Goal: Find specific page/section: Find specific page/section

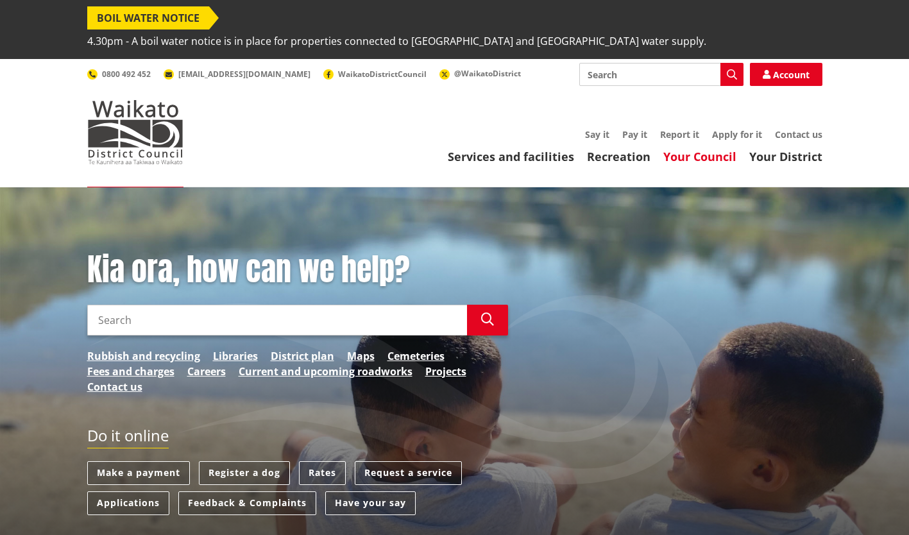
click at [718, 149] on link "Your Council" at bounding box center [699, 156] width 73 height 15
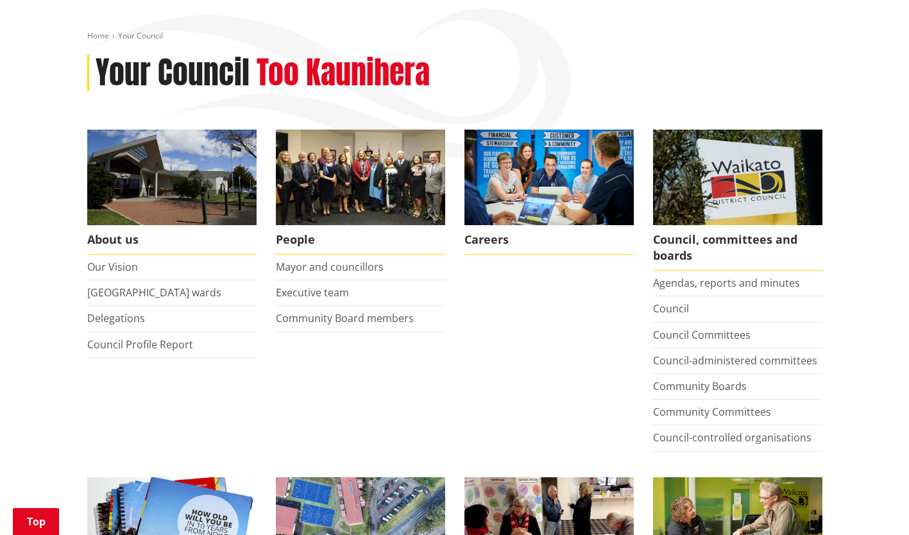
scroll to position [202, 0]
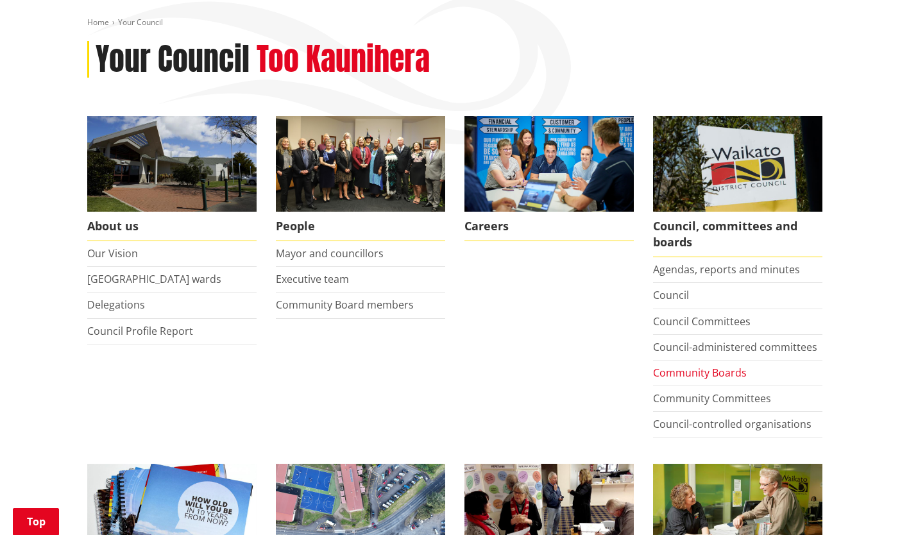
click at [725, 366] on link "Community Boards" at bounding box center [700, 373] width 94 height 14
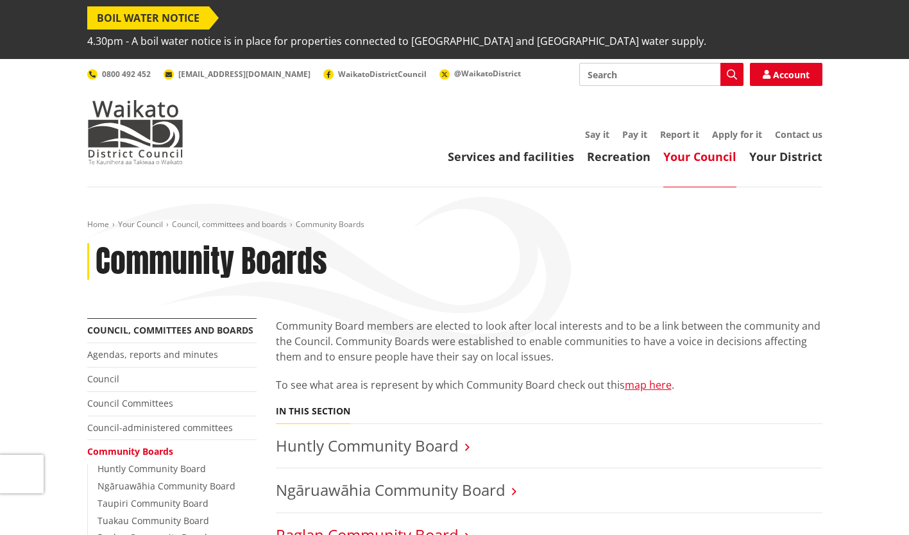
click at [428, 524] on link "Raglan Community Board" at bounding box center [367, 534] width 183 height 21
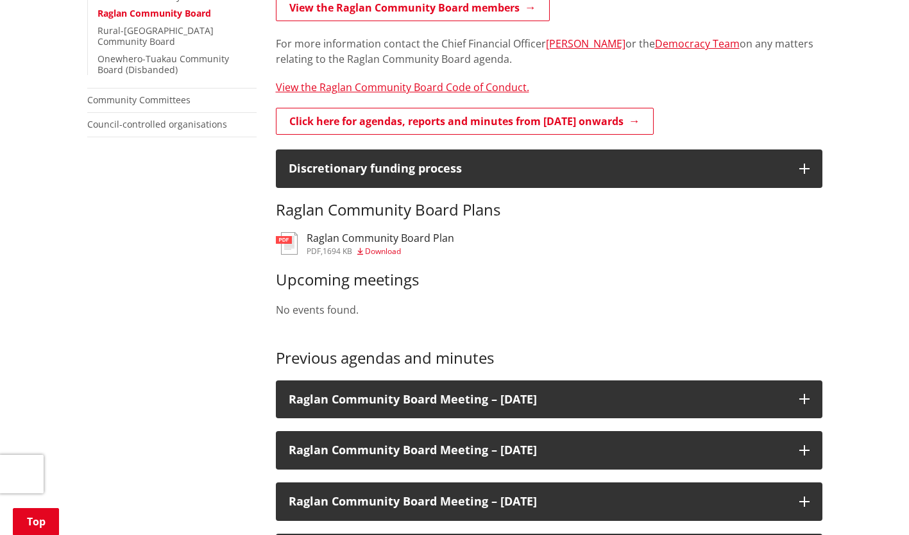
scroll to position [528, 0]
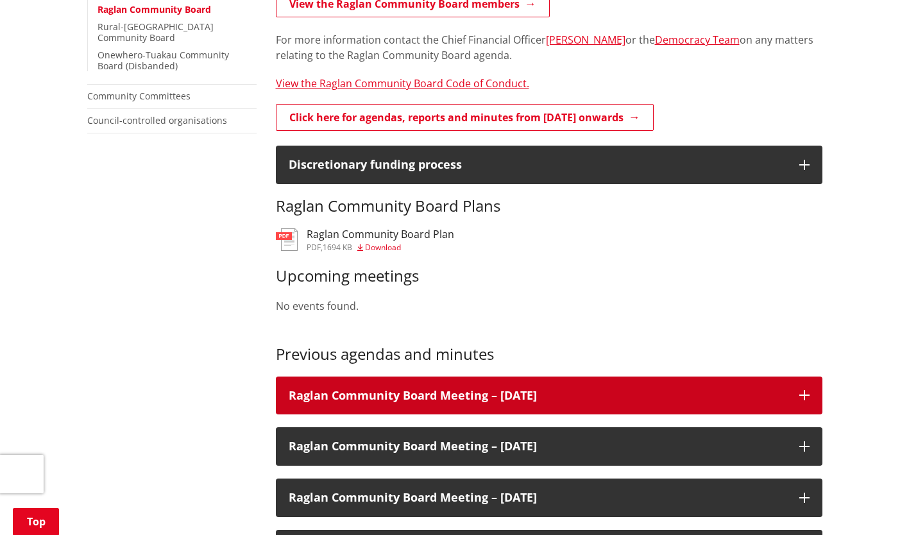
click at [507, 389] on h3 "Raglan Community Board Meeting – 19 June 2024" at bounding box center [538, 395] width 498 height 13
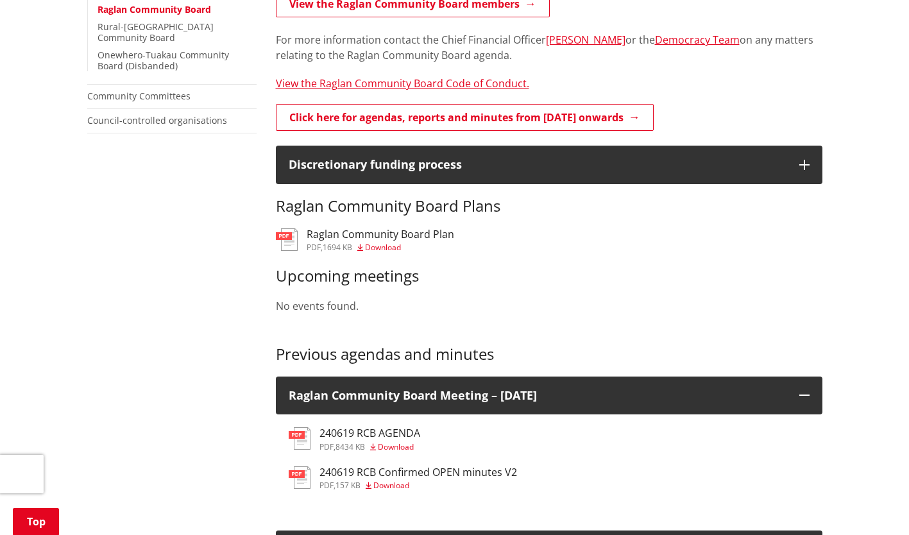
click at [403, 427] on h3 "240619 RCB AGENDA" at bounding box center [369, 433] width 101 height 12
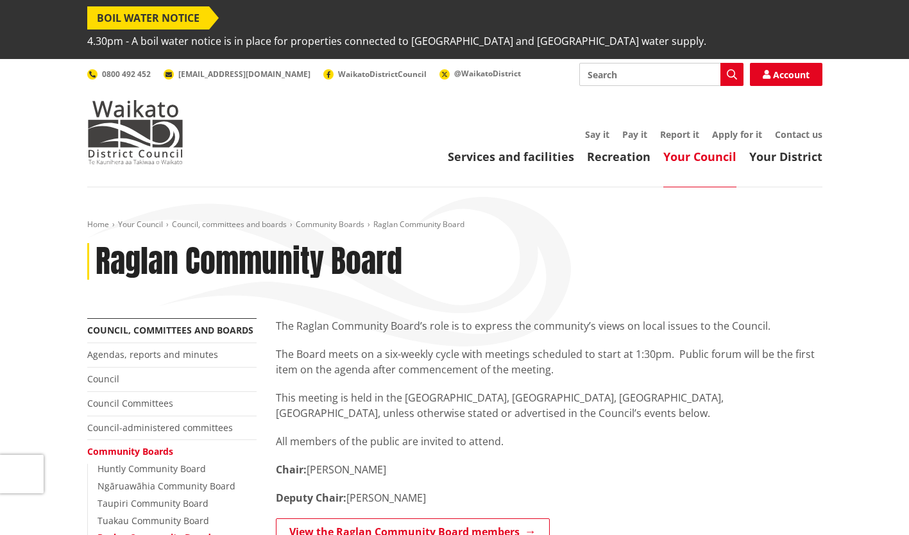
scroll to position [528, 0]
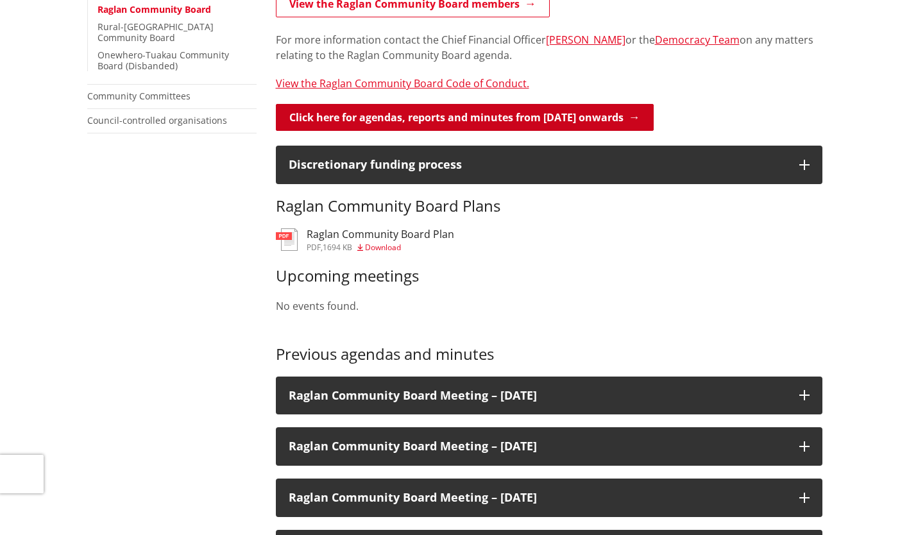
click at [333, 104] on link "Click here for agendas, reports and minutes from [DATE] onwards" at bounding box center [465, 117] width 378 height 27
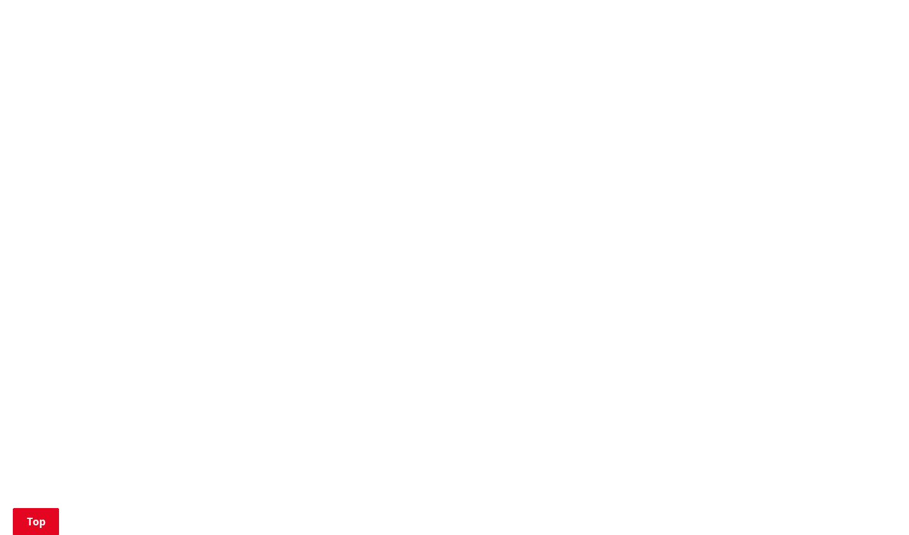
scroll to position [595, 0]
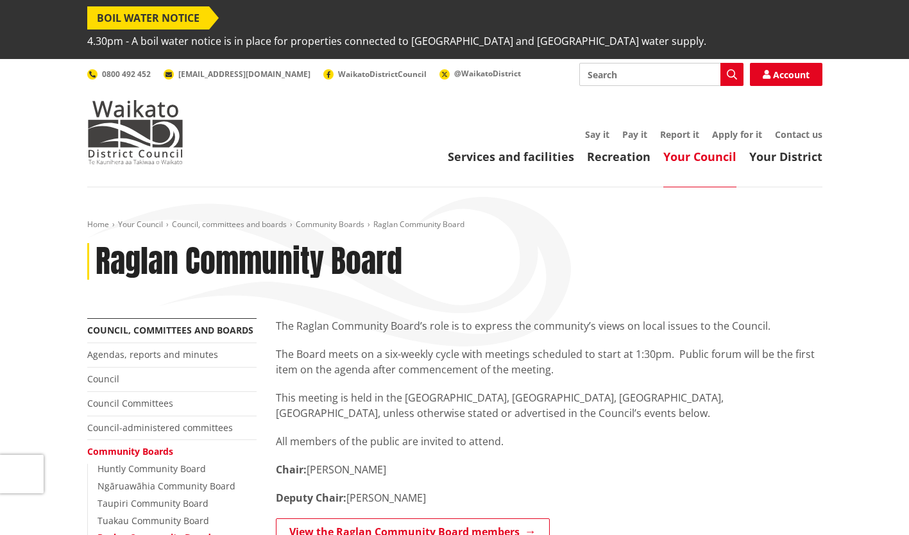
click at [644, 63] on input "Search" at bounding box center [661, 74] width 164 height 23
click at [644, 63] on input "r" at bounding box center [661, 74] width 164 height 23
type input "raglan transport strategy"
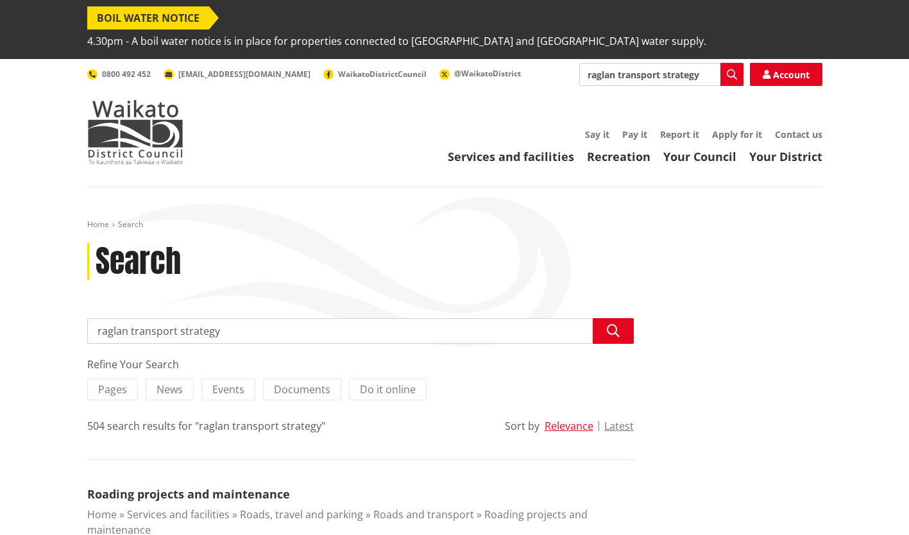
click at [233, 318] on input "raglan transport strategy" at bounding box center [360, 331] width 546 height 26
type input "raglan transport"
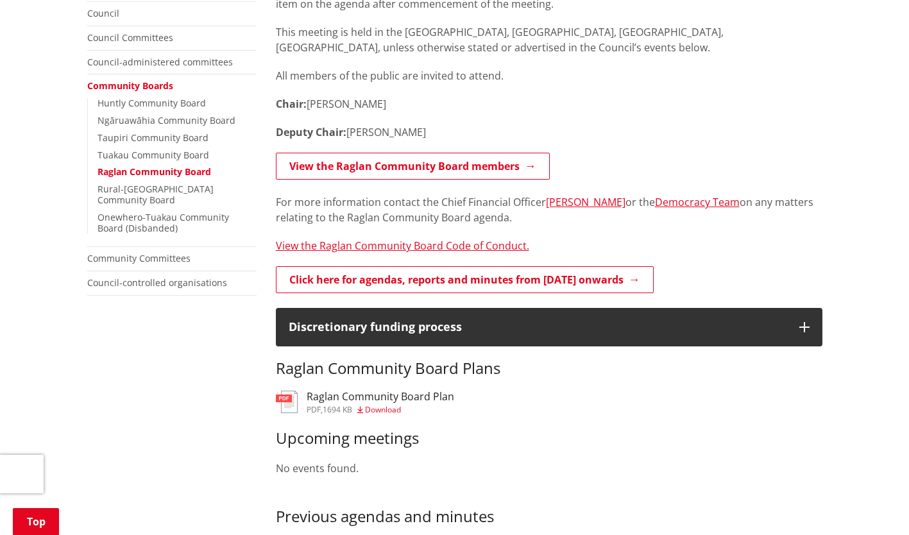
scroll to position [365, 0]
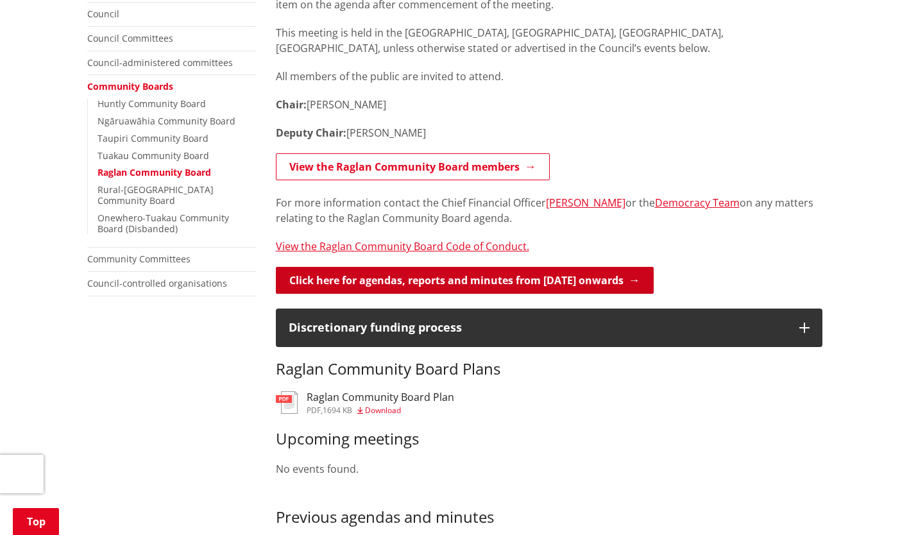
click at [346, 267] on link "Click here for agendas, reports and minutes from [DATE] onwards" at bounding box center [465, 280] width 378 height 27
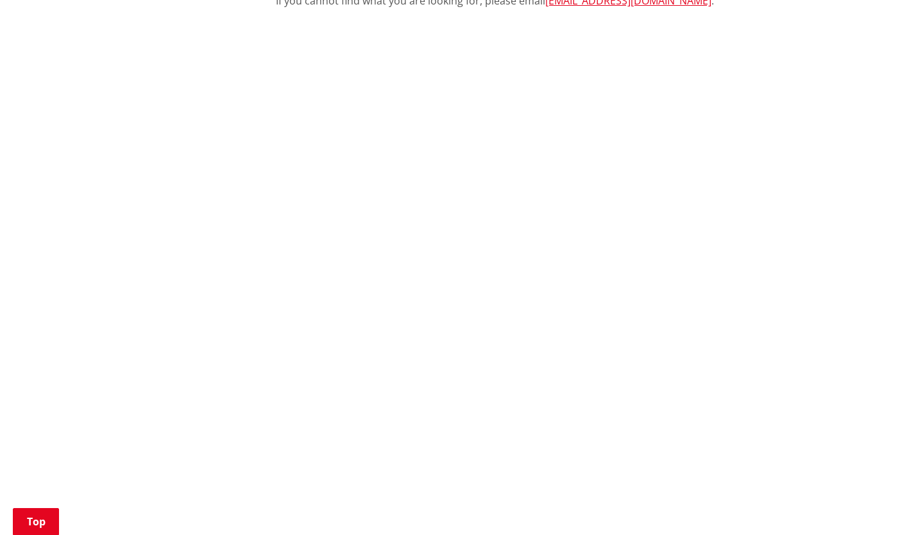
scroll to position [582, 0]
